Goal: Information Seeking & Learning: Learn about a topic

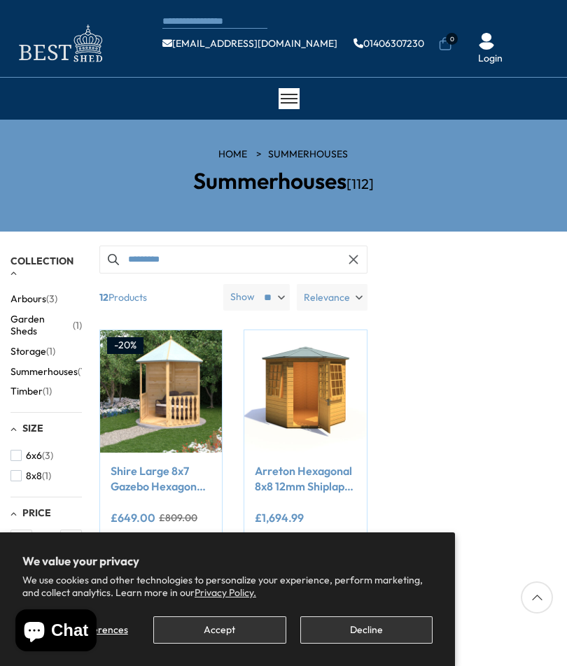
click at [236, 628] on button "Accept" at bounding box center [219, 630] width 132 height 27
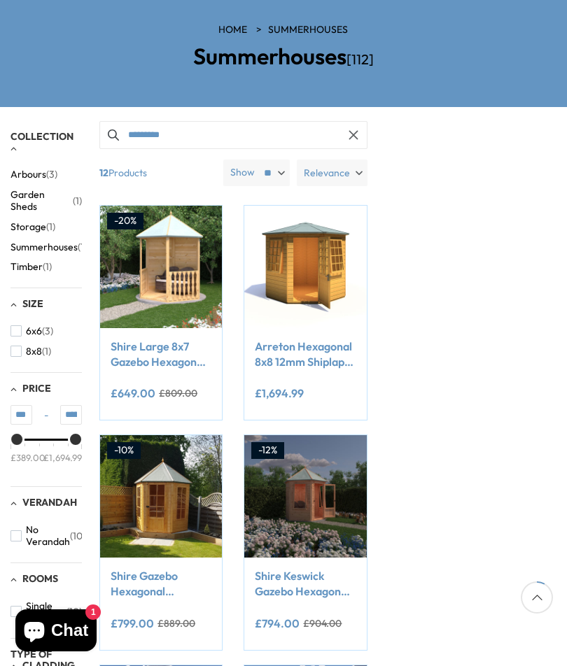
scroll to position [122, 0]
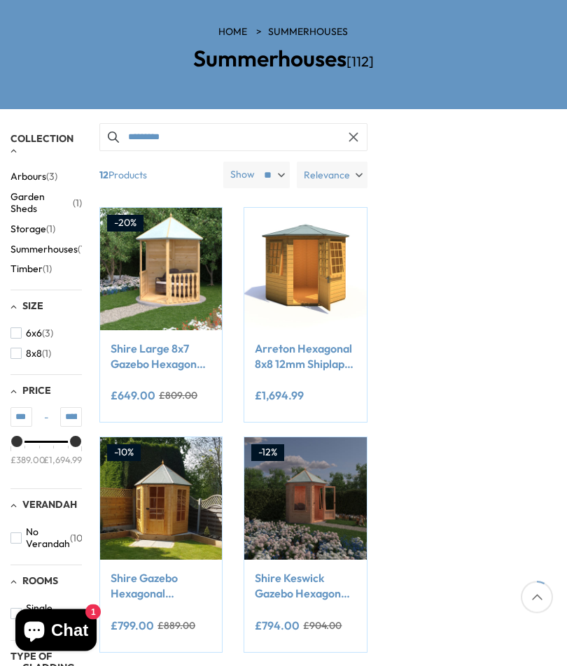
click at [71, 244] on span "Summerhouses" at bounding box center [43, 250] width 67 height 12
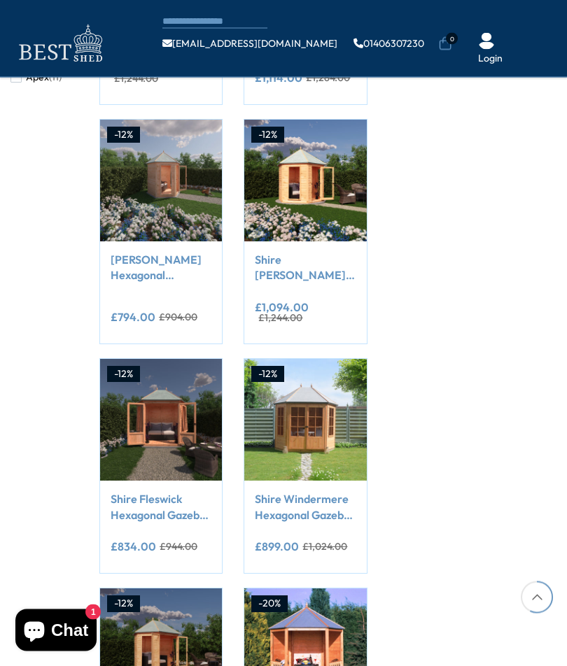
scroll to position [832, 0]
click at [158, 494] on link "Shire Fleswick Hexagonal Gazebo Summerhouse 8x7 Double doors 12mm Cladding" at bounding box center [161, 506] width 101 height 31
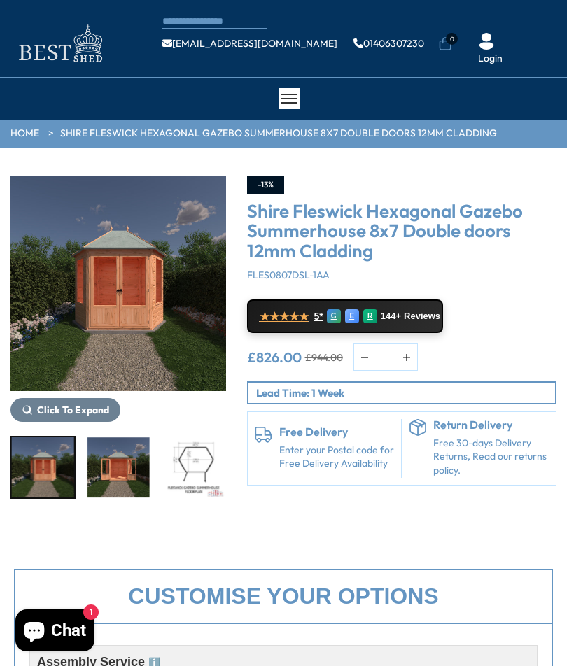
click at [290, 100] on div at bounding box center [289, 98] width 21 height 21
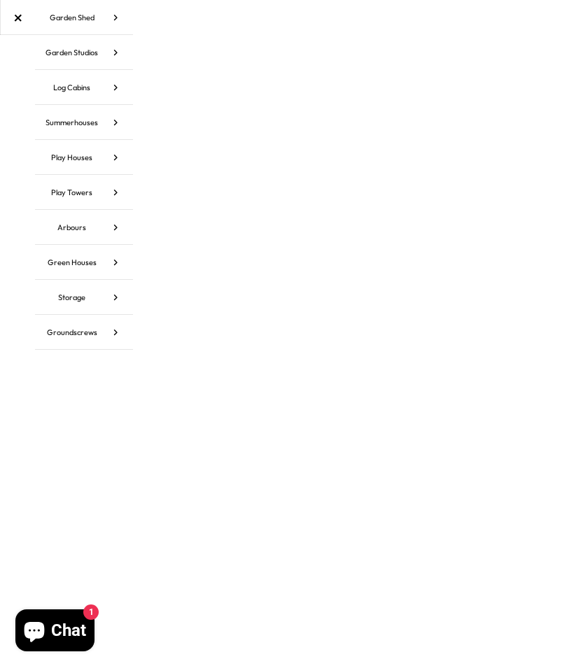
click at [97, 118] on link "Summerhouses" at bounding box center [84, 122] width 98 height 35
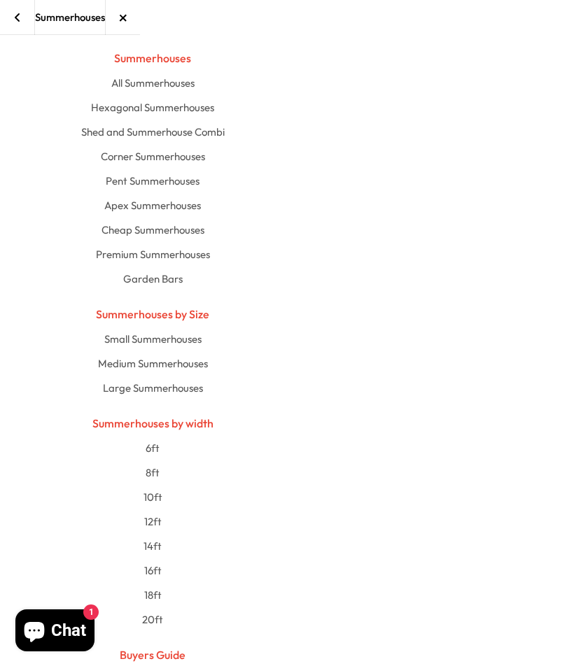
click at [179, 181] on link "Pent Summerhouses" at bounding box center [153, 181] width 696 height 24
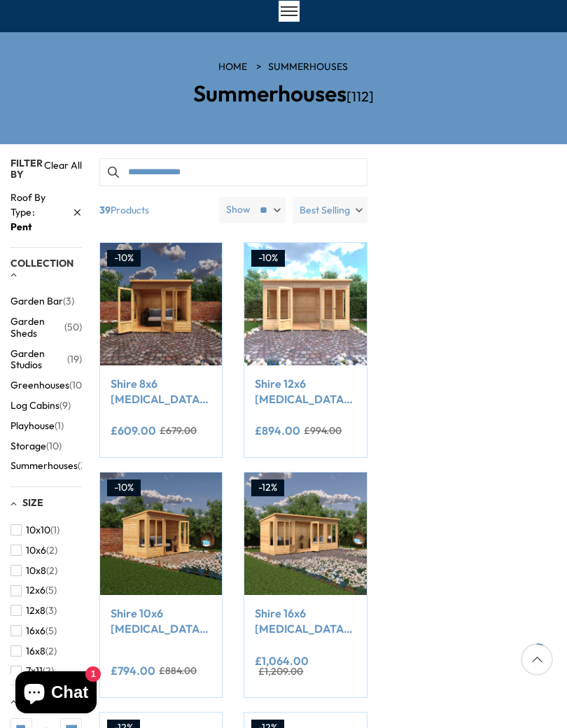
scroll to position [103, 0]
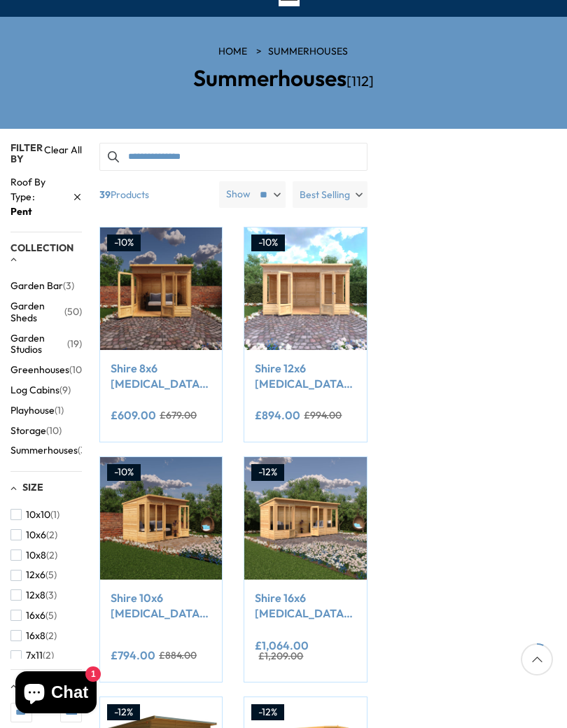
click at [167, 416] on del "£679.00" at bounding box center [178, 415] width 37 height 10
click at [167, 287] on img at bounding box center [161, 288] width 122 height 122
